Goal: Contribute content: Add original content to the website for others to see

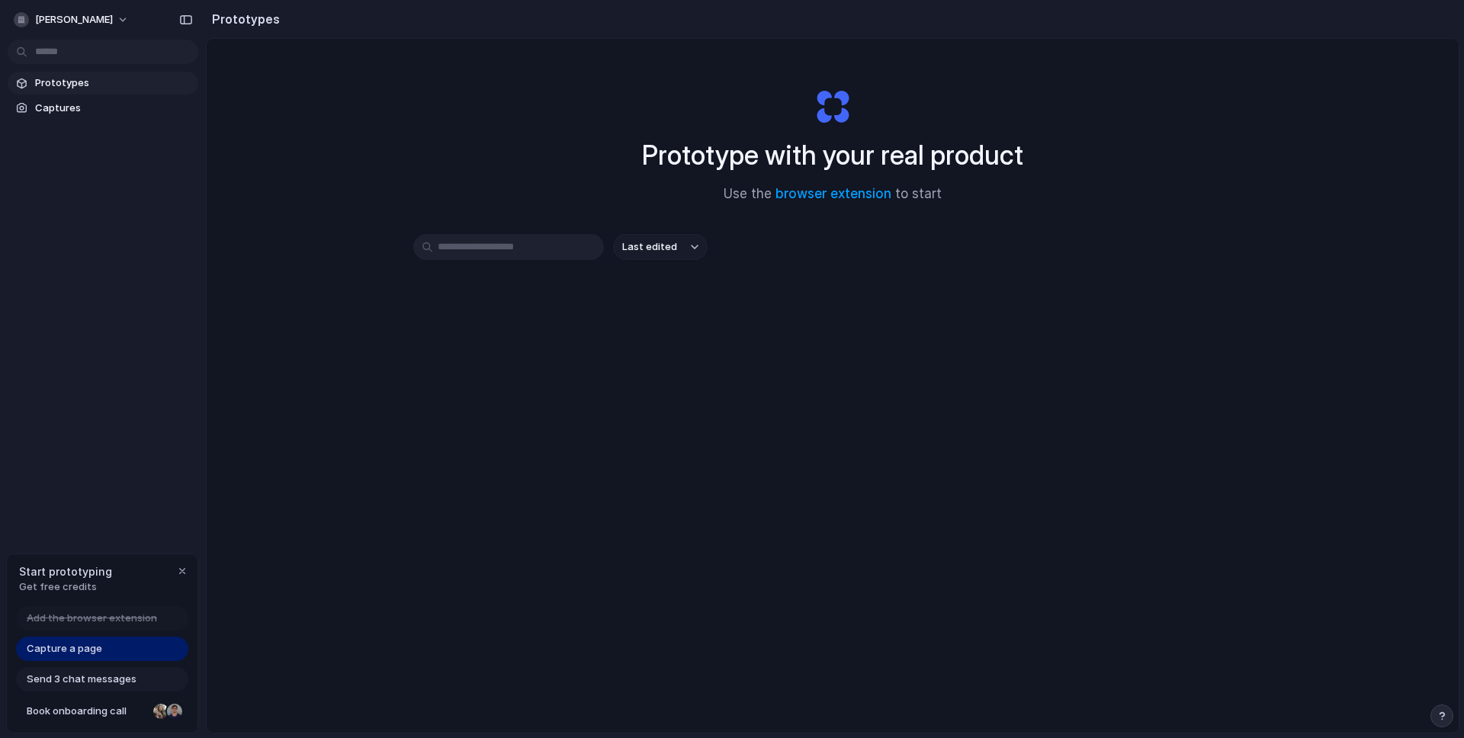
click at [535, 85] on div "Prototype with your real product Use the browser extension to start" at bounding box center [833, 139] width 610 height 165
click at [66, 104] on span "Captures" at bounding box center [113, 108] width 157 height 15
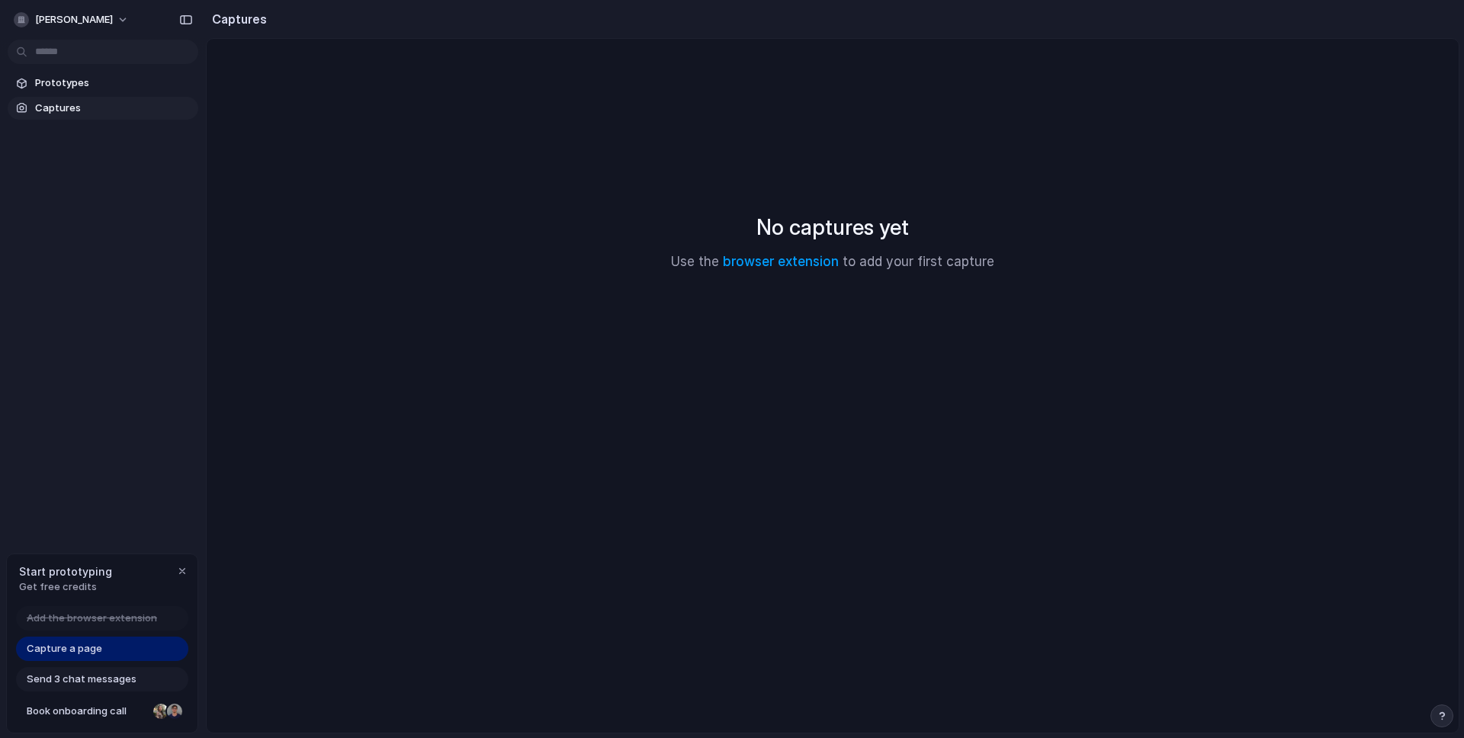
click at [847, 200] on div "No captures yet Use the browser extension to add your first capture" at bounding box center [832, 241] width 1215 height 369
click at [811, 255] on link "browser extension" at bounding box center [781, 261] width 116 height 15
click at [614, 106] on div "No captures yet Use the browser extension to add your first capture" at bounding box center [832, 241] width 1215 height 369
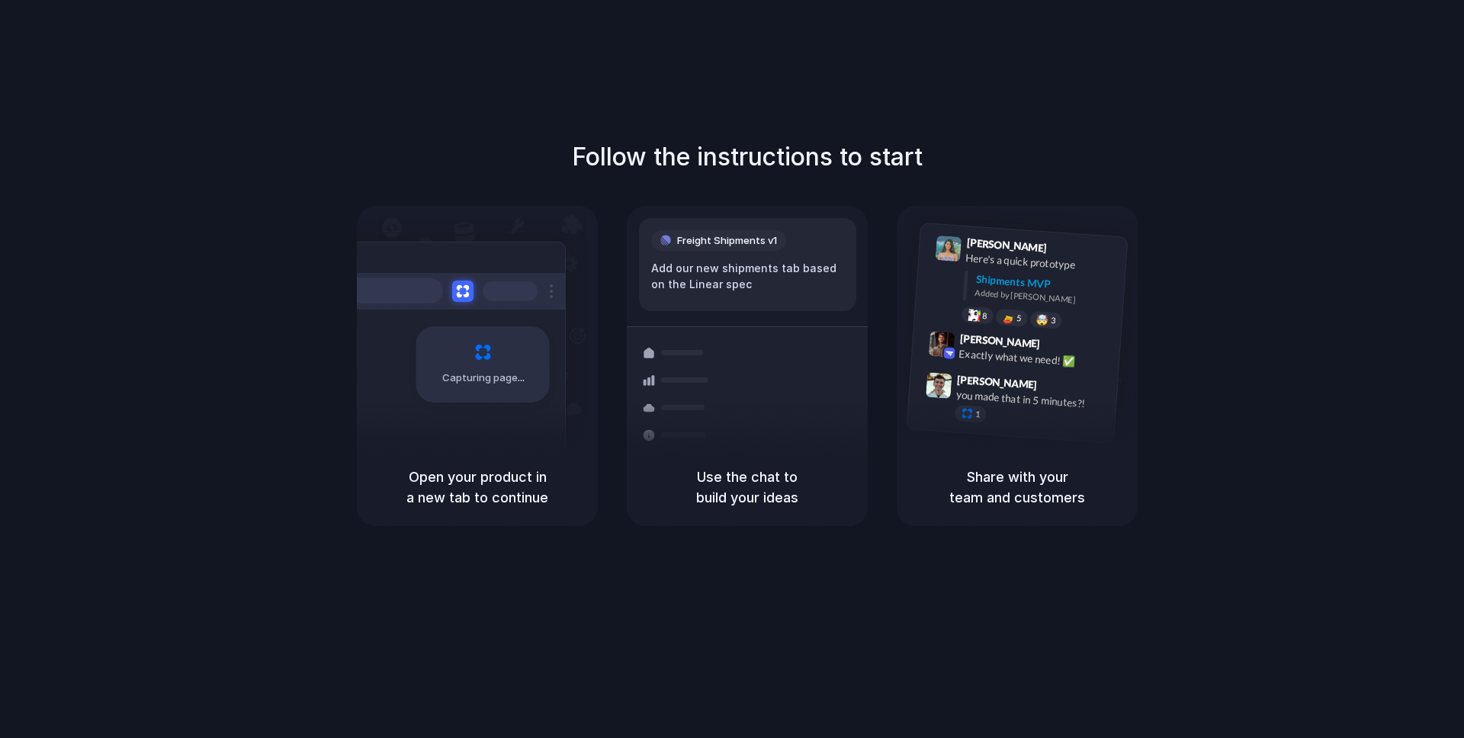
click at [1087, 47] on div "Follow the instructions to start Capturing page Open your product in a new tab …" at bounding box center [747, 384] width 1494 height 768
click at [482, 83] on div "Follow the instructions to start Capturing page Open your product in a new tab …" at bounding box center [747, 384] width 1494 height 768
click at [818, 58] on div "Follow the instructions to start Capturing page Open your product in a new tab …" at bounding box center [747, 384] width 1494 height 768
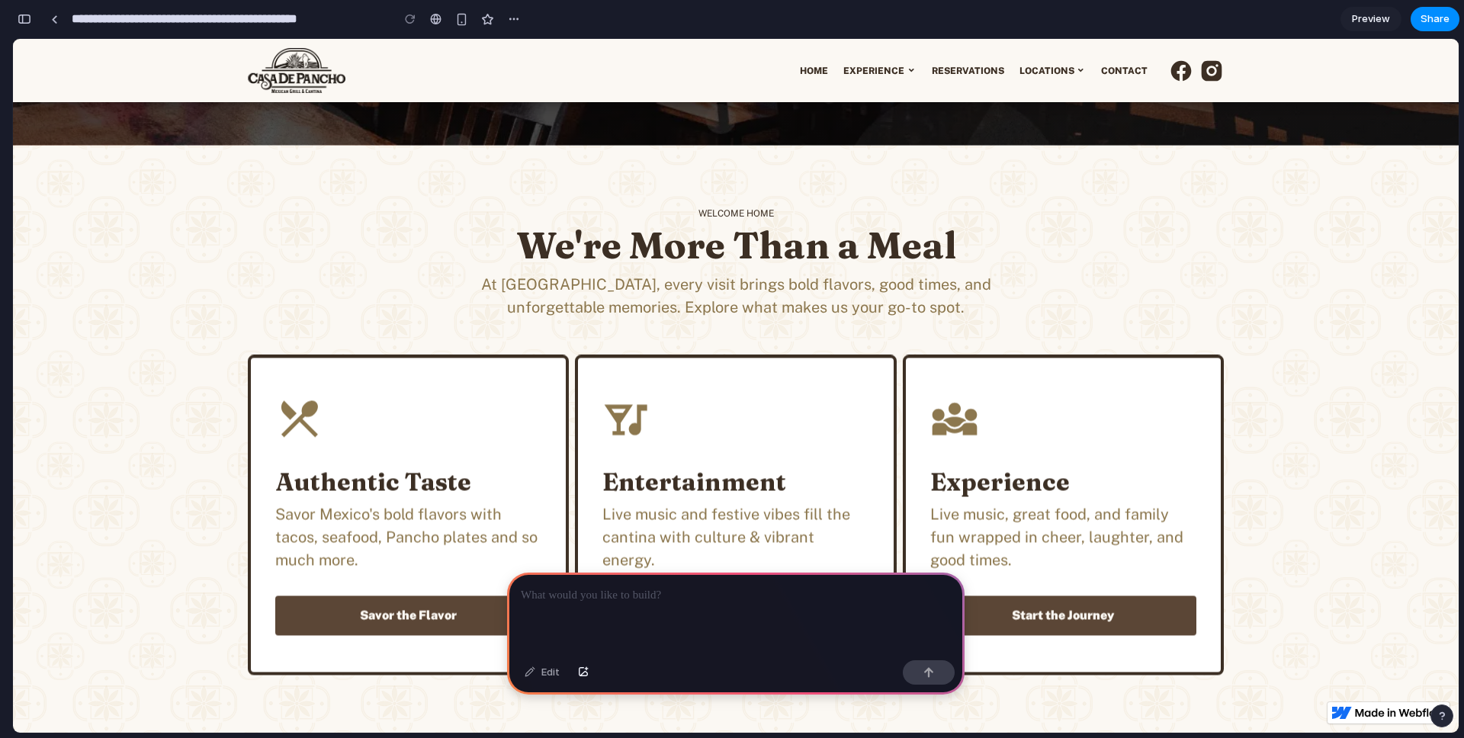
click at [464, 236] on h2 "We're More Than a Meal" at bounding box center [735, 245] width 585 height 44
click at [670, 593] on p at bounding box center [736, 595] width 430 height 18
click at [703, 589] on p at bounding box center [736, 595] width 430 height 18
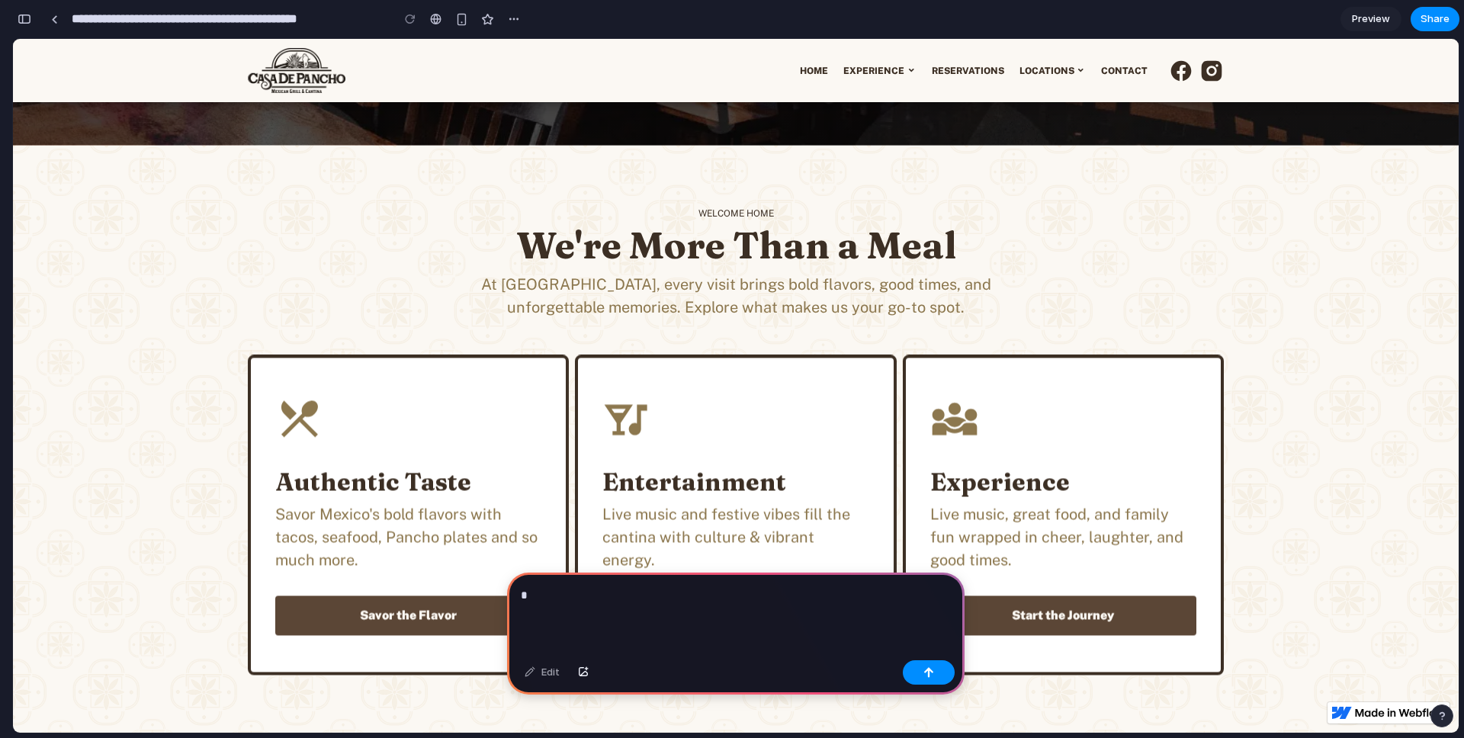
click at [694, 612] on div "*" at bounding box center [735, 614] width 457 height 82
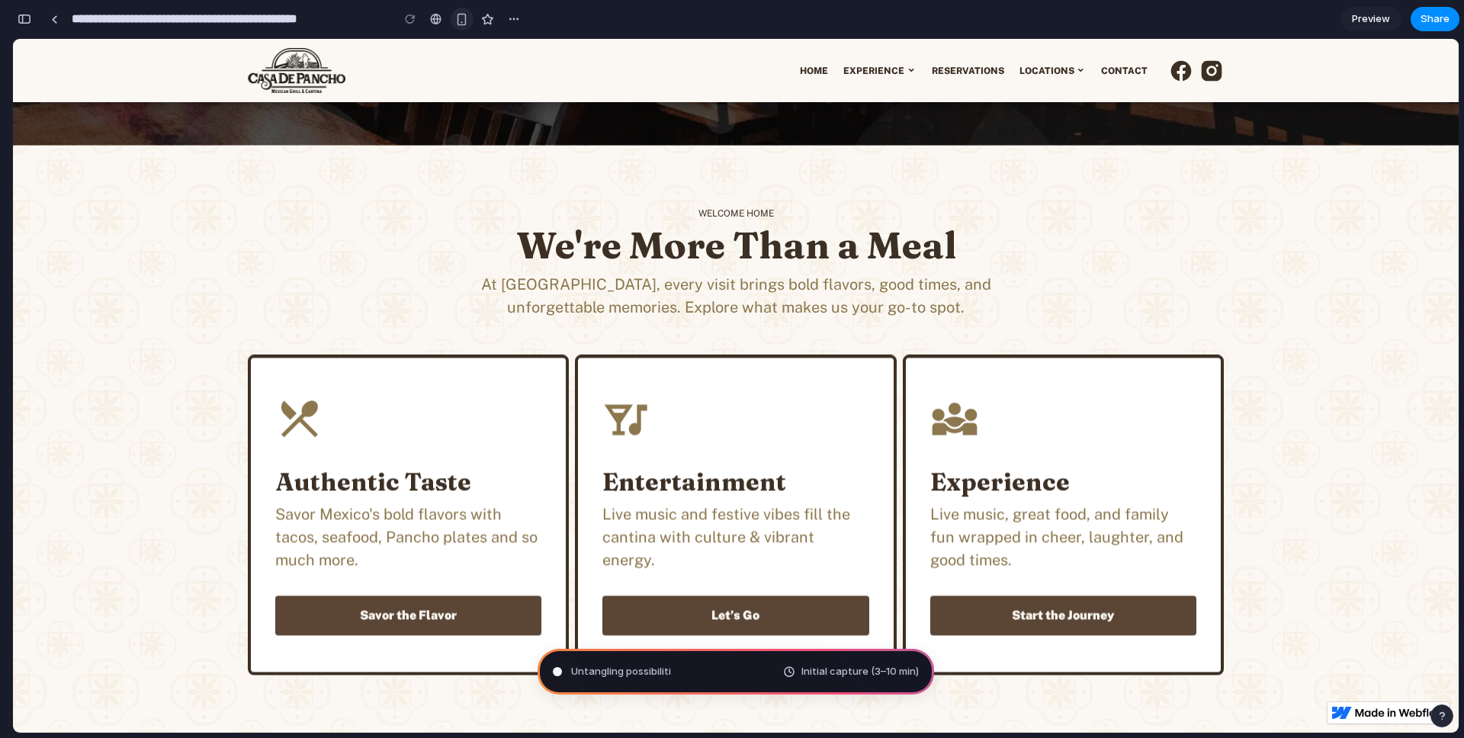
type input "**********"
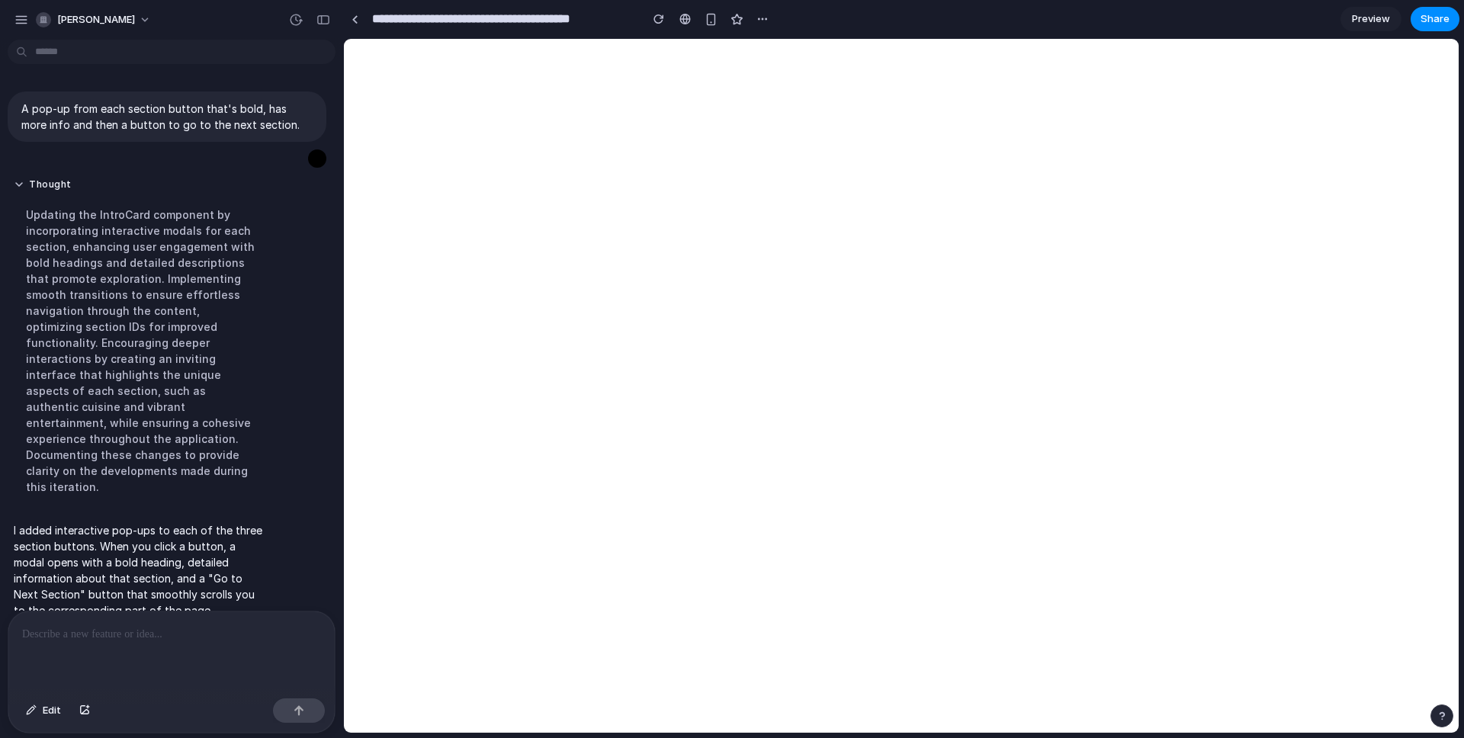
scroll to position [0, 0]
click at [1428, 13] on span "Share" at bounding box center [1434, 18] width 29 height 15
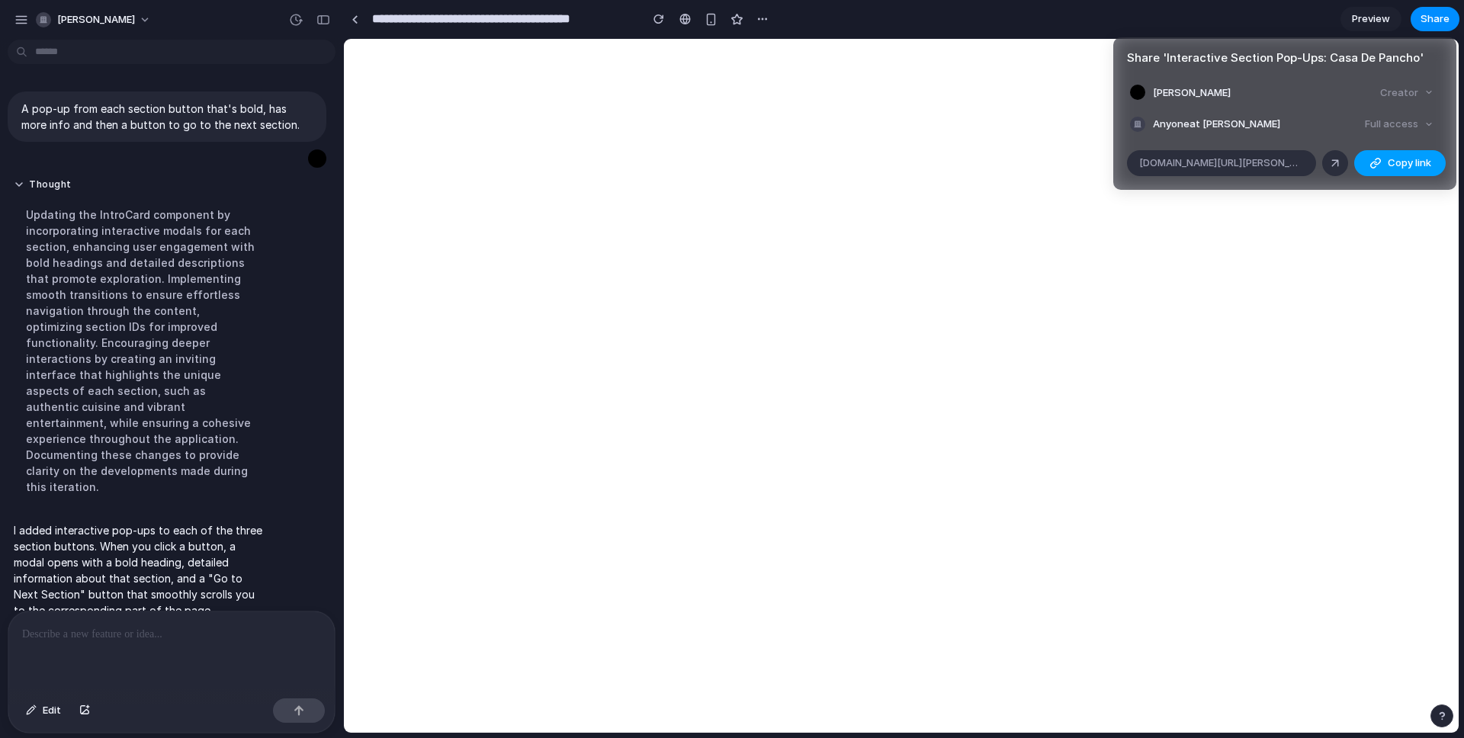
click at [1398, 164] on span "Copy link" at bounding box center [1408, 163] width 43 height 15
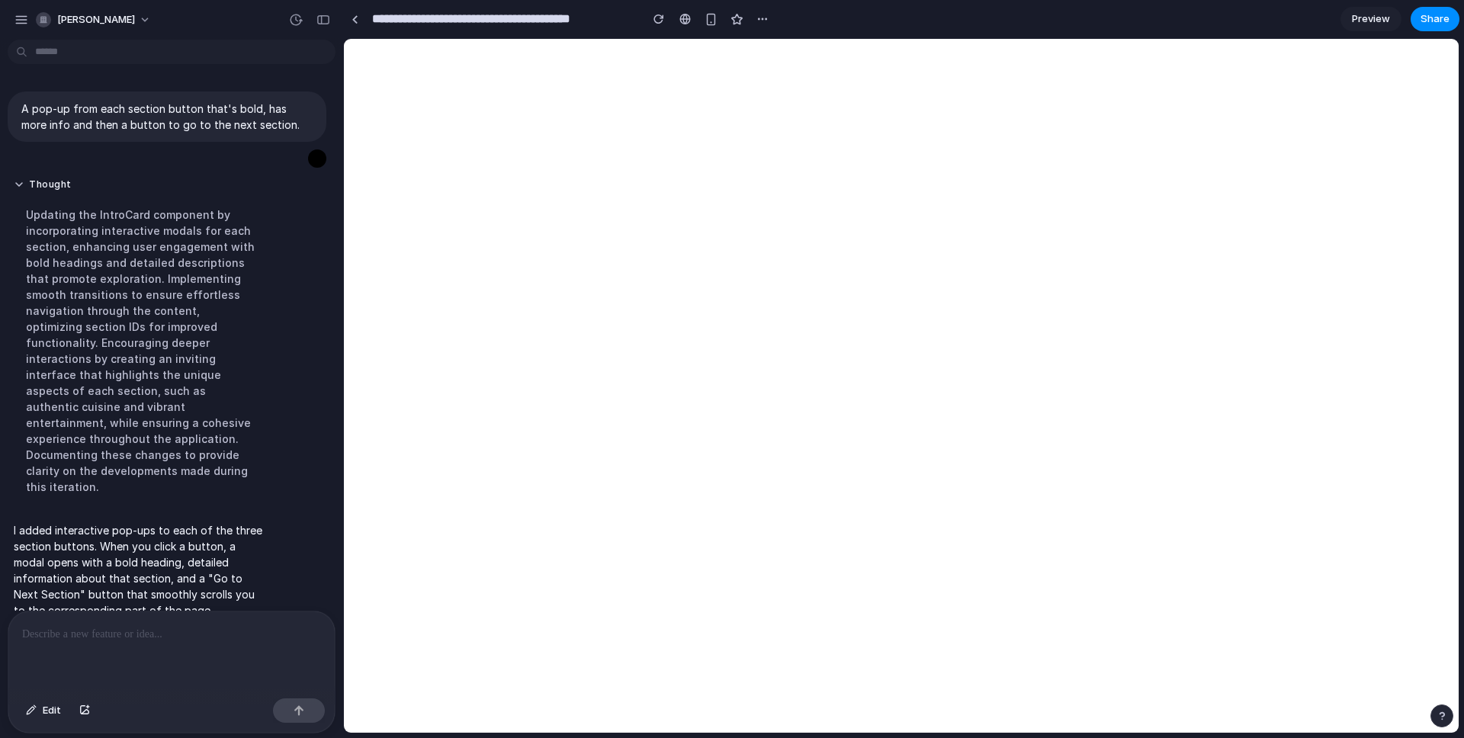
click at [415, 15] on input "**********" at bounding box center [502, 18] width 266 height 27
click at [467, 21] on input "**********" at bounding box center [502, 18] width 266 height 27
click at [360, 16] on link at bounding box center [354, 19] width 23 height 23
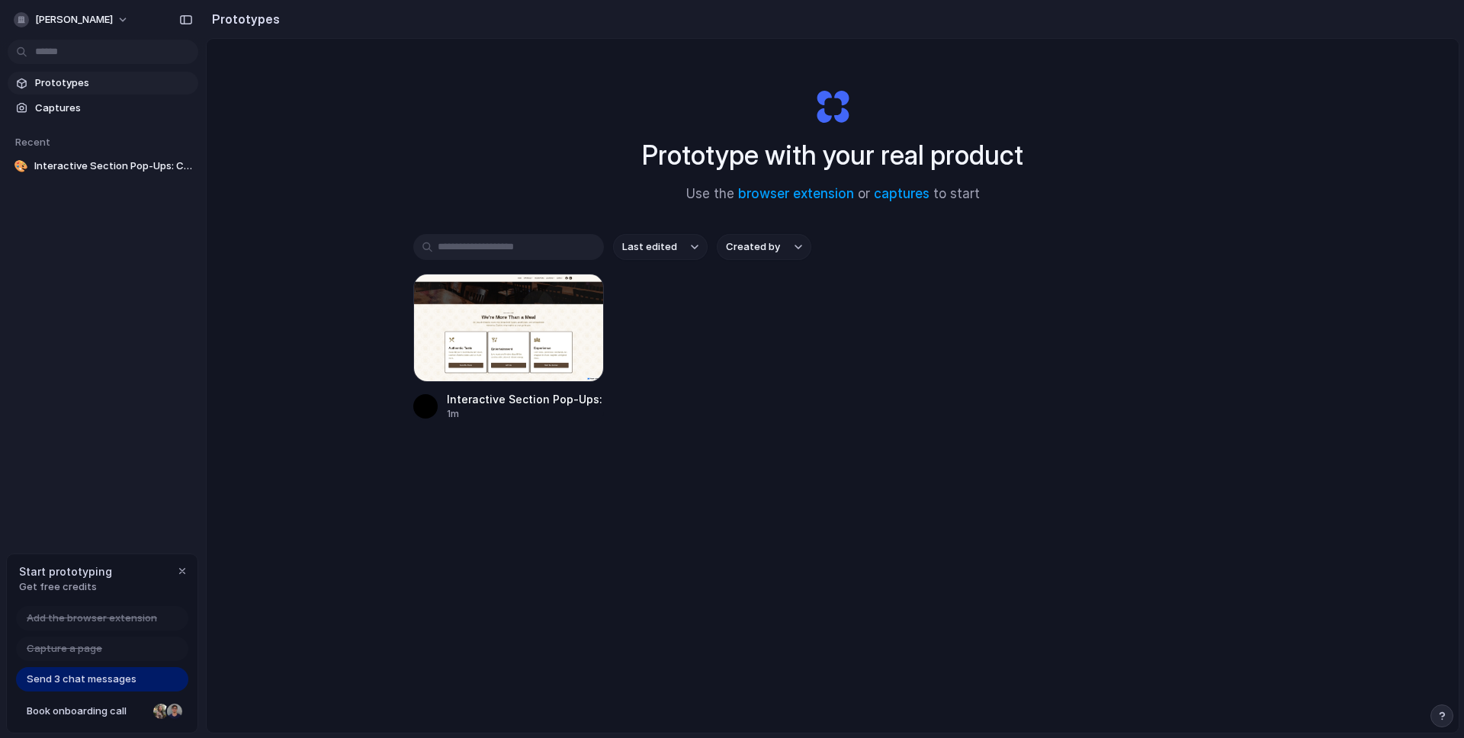
click at [422, 110] on div "Prototype with your real product Use the browser extension or captures to start…" at bounding box center [833, 426] width 1252 height 775
click at [483, 96] on div "Prototype with your real product Use the browser extension or captures to start…" at bounding box center [833, 426] width 1252 height 775
drag, startPoint x: 1025, startPoint y: 358, endPoint x: 1112, endPoint y: 307, distance: 100.4
click at [1027, 356] on div "Interactive Section Pop-Ups: Casa De Pancho 1m" at bounding box center [832, 347] width 839 height 147
click at [499, 126] on div "Prototype with your real product Use the browser extension or captures to start…" at bounding box center [833, 426] width 1252 height 775
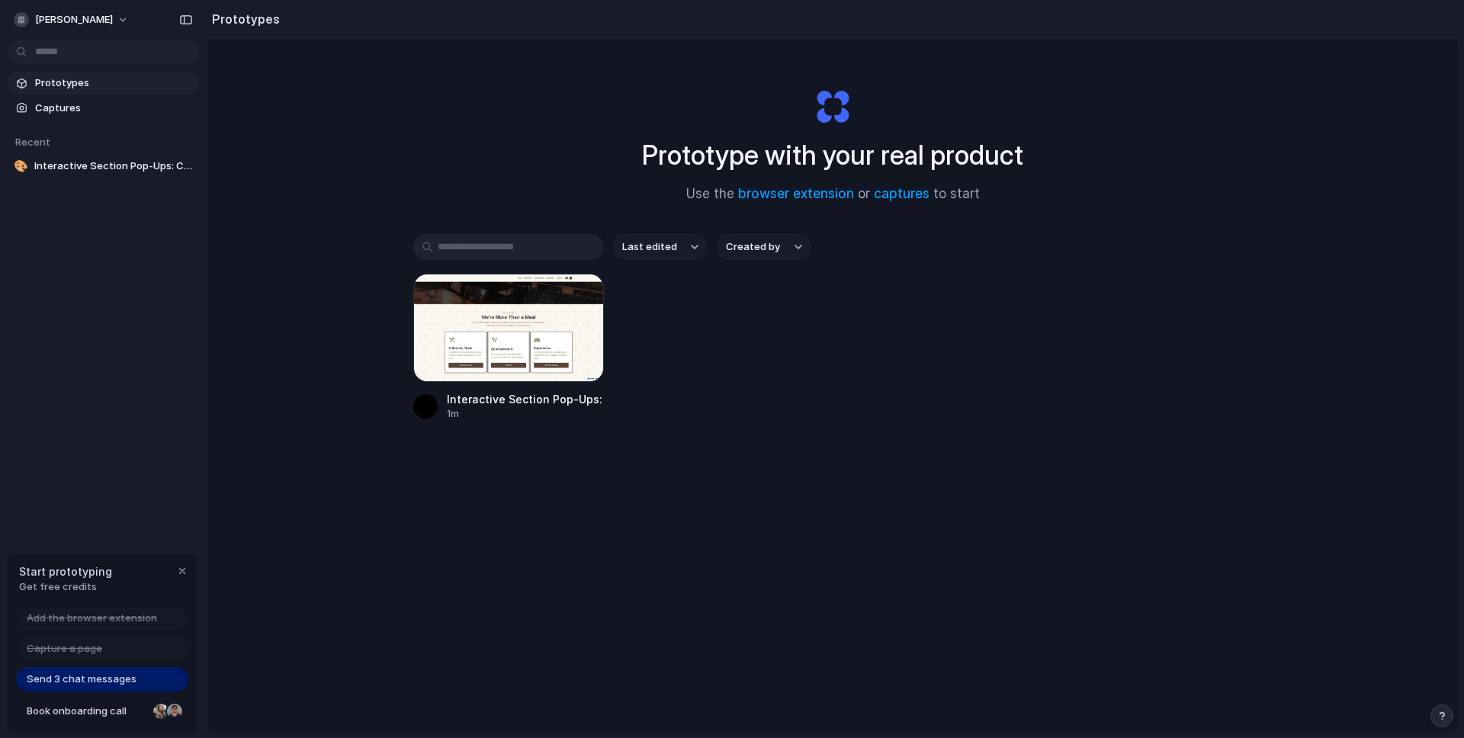
click at [505, 117] on div "Prototype with your real product Use the browser extension or captures to start…" at bounding box center [833, 426] width 1252 height 775
click at [506, 112] on div "Prototype with your real product Use the browser extension or captures to start…" at bounding box center [833, 426] width 1252 height 775
click at [580, 101] on div "Prototype with your real product Use the browser extension or captures to start" at bounding box center [833, 139] width 610 height 165
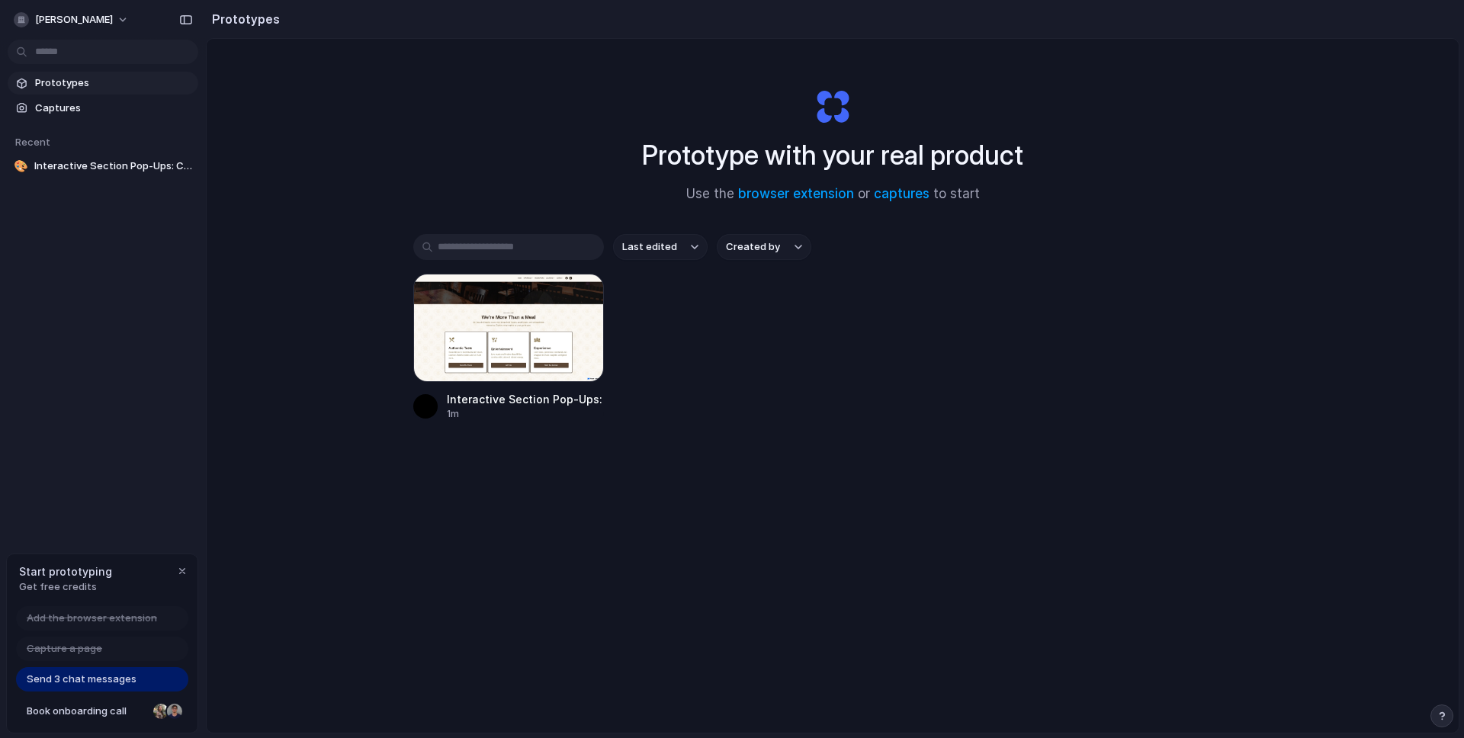
click at [1183, 203] on div "Prototype with your real product Use the browser extension or captures to start…" at bounding box center [833, 426] width 1252 height 775
click at [1016, 456] on div "Last edited Created by Interactive Section Pop-Ups: Casa De Pancho 4m" at bounding box center [832, 374] width 839 height 281
click at [521, 344] on div at bounding box center [508, 328] width 191 height 108
